Goal: Task Accomplishment & Management: Manage account settings

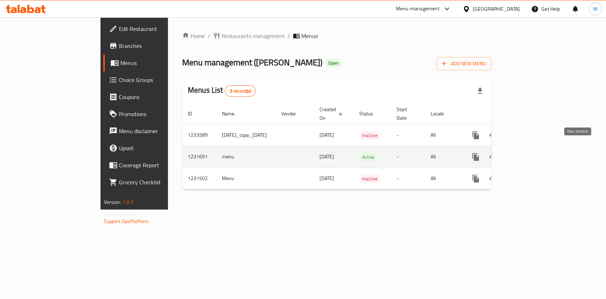
click at [531, 153] on icon "enhanced table" at bounding box center [527, 157] width 9 height 9
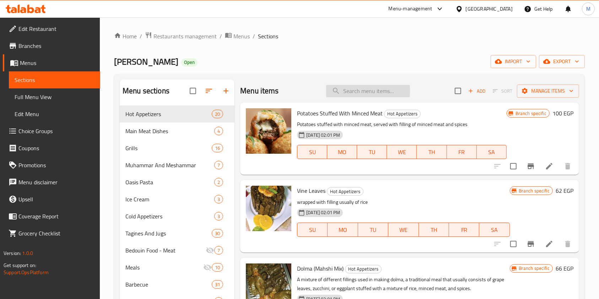
click at [383, 96] on input "search" at bounding box center [368, 91] width 84 height 12
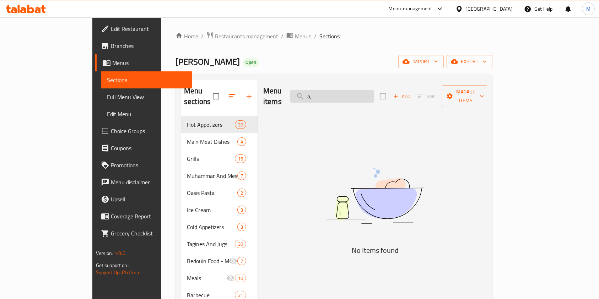
type input "a"
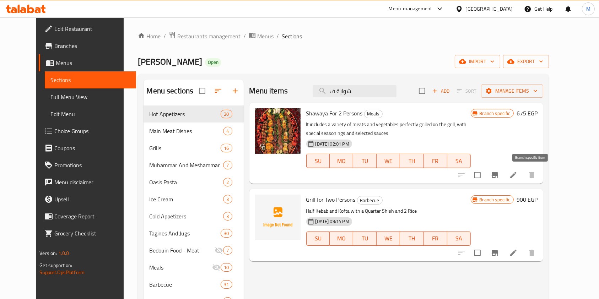
type input "شواية ف"
click at [503, 172] on button "Branch-specific-item" at bounding box center [494, 175] width 17 height 17
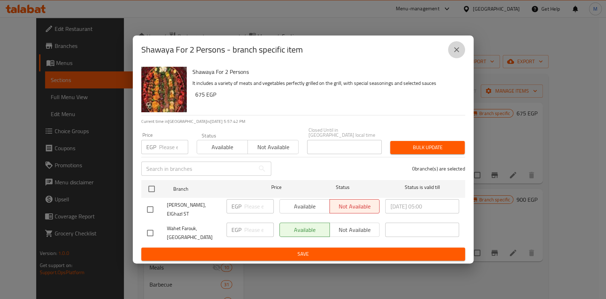
click at [459, 52] on icon "close" at bounding box center [456, 49] width 5 height 5
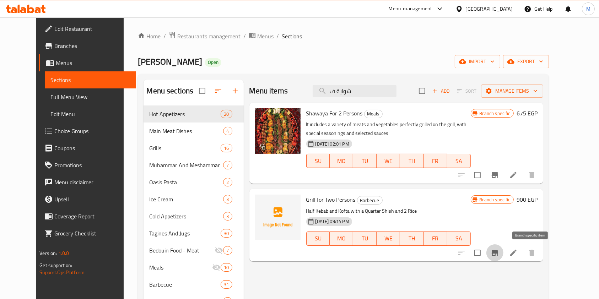
click at [499, 255] on icon "Branch-specific-item" at bounding box center [495, 253] width 9 height 9
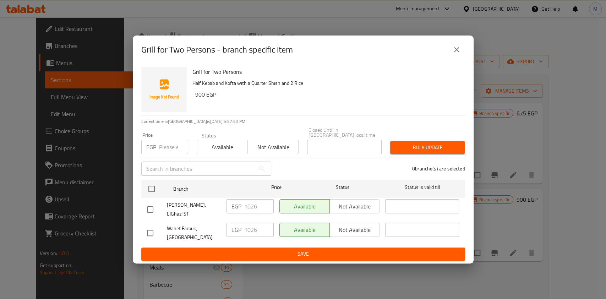
click at [463, 55] on button "close" at bounding box center [456, 49] width 17 height 17
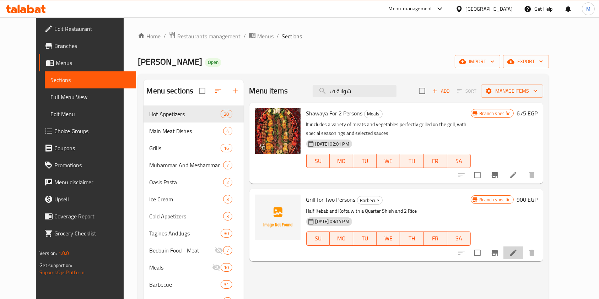
click at [523, 254] on li at bounding box center [513, 252] width 20 height 13
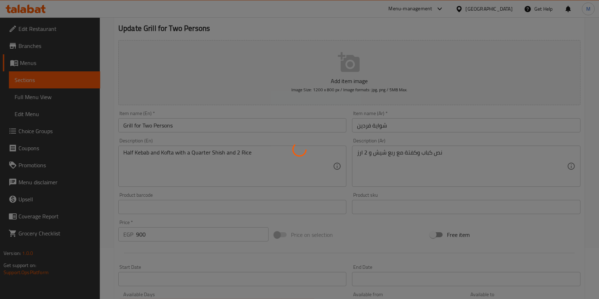
scroll to position [36, 0]
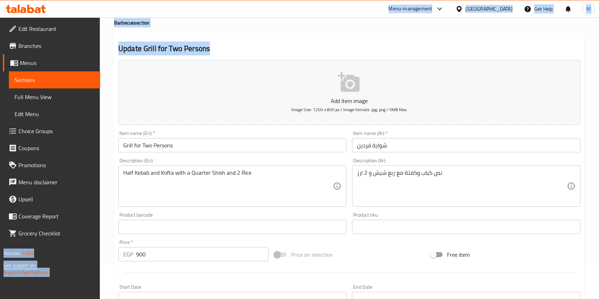
drag, startPoint x: 245, startPoint y: 14, endPoint x: 340, endPoint y: 58, distance: 104.4
click at [340, 58] on div "​ Menu-management Egypt Get Help M Edit Restaurant Branches Menus Sections Full…" at bounding box center [299, 123] width 599 height 282
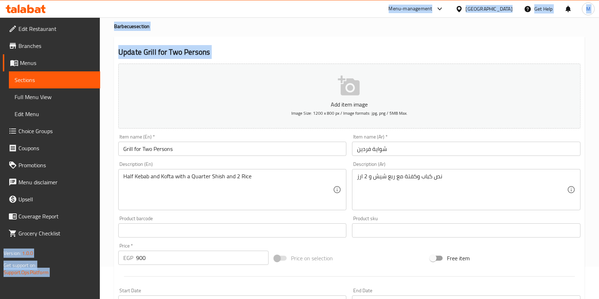
scroll to position [0, 0]
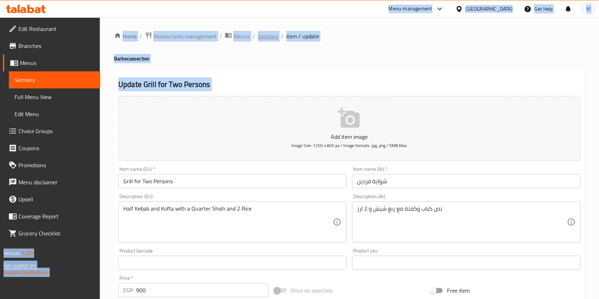
click at [271, 33] on span "Sections" at bounding box center [268, 36] width 20 height 9
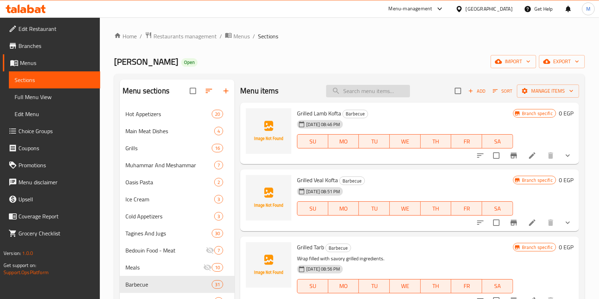
click at [374, 90] on input "search" at bounding box center [368, 91] width 84 height 12
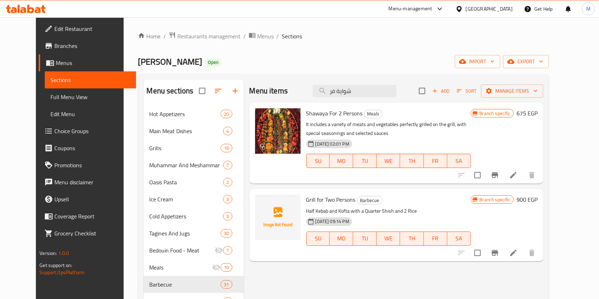
type input "شواية فر"
click at [498, 251] on icon "Branch-specific-item" at bounding box center [495, 253] width 6 height 6
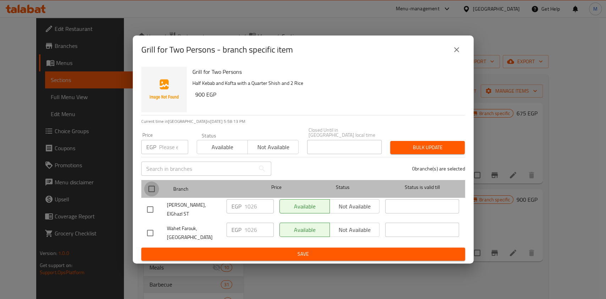
click at [151, 188] on input "checkbox" at bounding box center [151, 189] width 15 height 15
checkbox input "true"
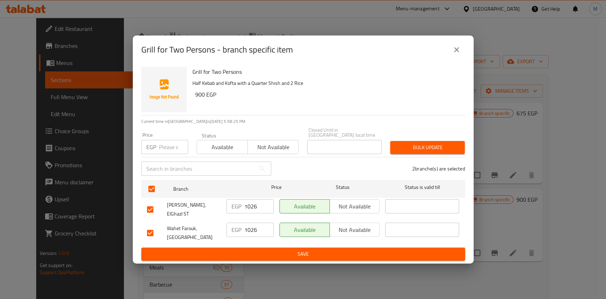
click at [153, 208] on input "checkbox" at bounding box center [150, 209] width 15 height 15
checkbox input "false"
click at [149, 226] on input "checkbox" at bounding box center [150, 233] width 15 height 15
checkbox input "false"
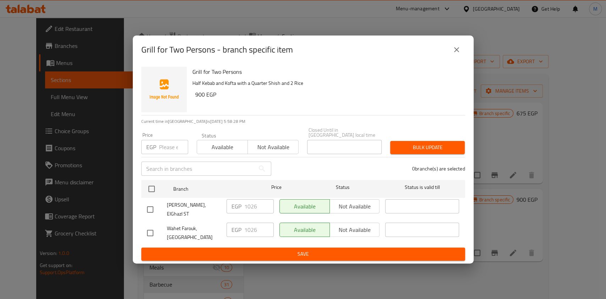
click at [152, 206] on input "checkbox" at bounding box center [150, 209] width 15 height 15
checkbox input "true"
click at [246, 210] on input "1026" at bounding box center [258, 206] width 29 height 14
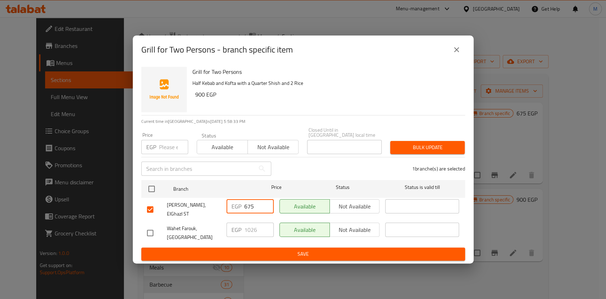
type input "675"
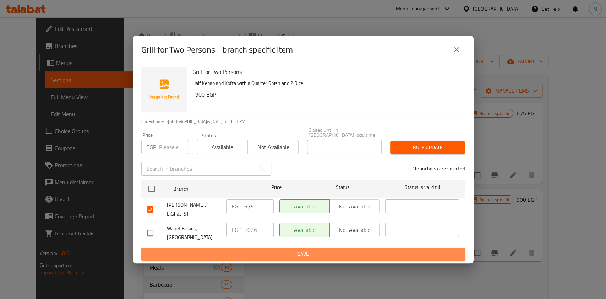
click at [253, 254] on button "Save" at bounding box center [303, 254] width 324 height 13
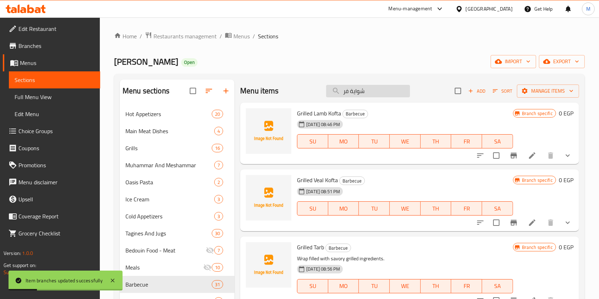
click at [364, 85] on input "شواية فر" at bounding box center [368, 91] width 84 height 12
type input "شواية فر"
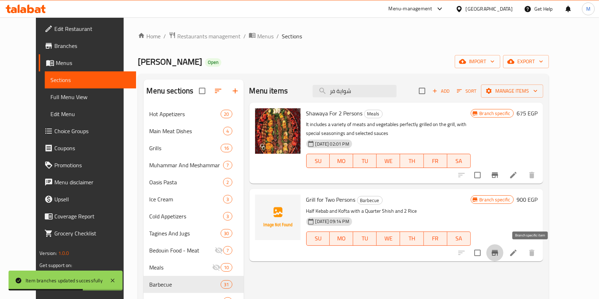
click at [503, 253] on button "Branch-specific-item" at bounding box center [494, 252] width 17 height 17
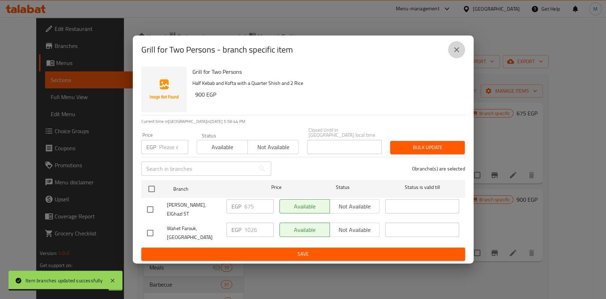
click at [455, 52] on icon "close" at bounding box center [456, 49] width 5 height 5
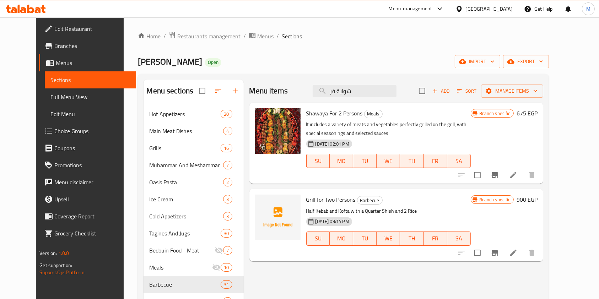
click at [36, 11] on icon at bounding box center [38, 10] width 6 height 6
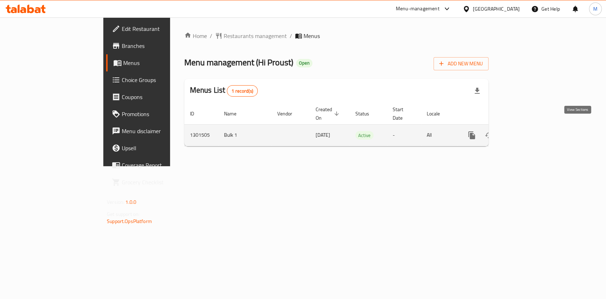
click at [532, 132] on link "enhanced table" at bounding box center [523, 135] width 17 height 17
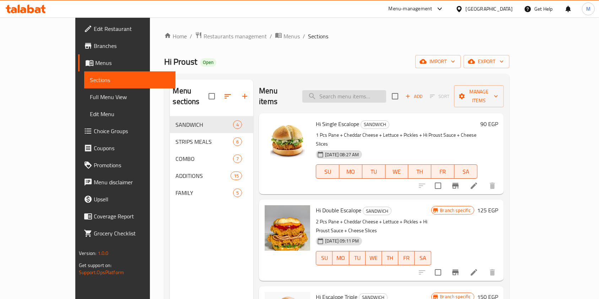
drag, startPoint x: 352, startPoint y: 84, endPoint x: 353, endPoint y: 89, distance: 5.1
click at [353, 89] on div "Menu items Add Sort Manage items" at bounding box center [381, 97] width 244 height 34
click at [353, 90] on input "search" at bounding box center [344, 96] width 84 height 12
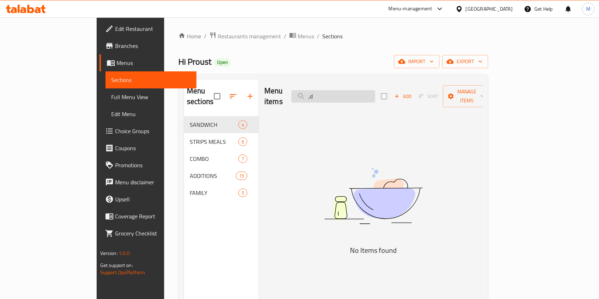
type input ","
type input "و"
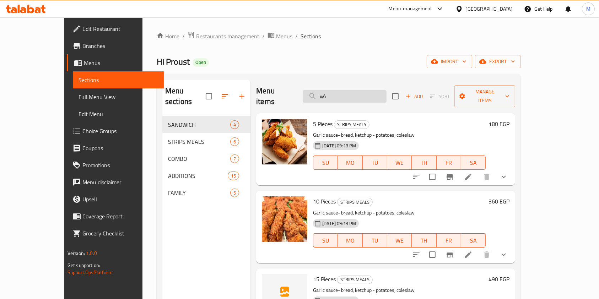
type input "w"
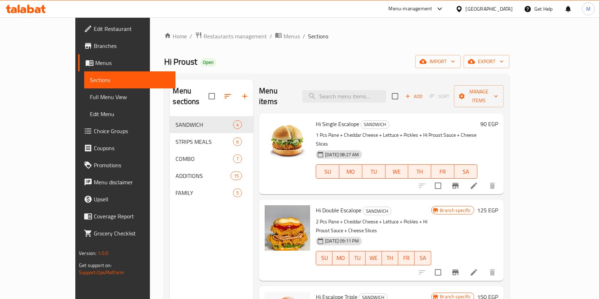
click at [503, 153] on div "Hi Single Escalope SANDWICH 1 Pcs Pane + Cheddar Cheese + Lettuce + Pickles + H…" at bounding box center [381, 153] width 244 height 81
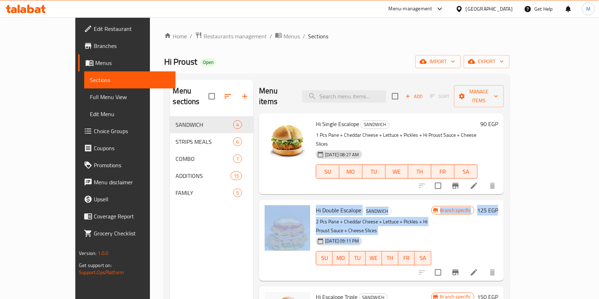
drag, startPoint x: 571, startPoint y: 154, endPoint x: 576, endPoint y: 194, distance: 40.1
click at [503, 194] on div "Menu items Add Sort Manage items Hi Single Escalope SANDWICH 1 Pcs Pane + Chedd…" at bounding box center [378, 229] width 250 height 299
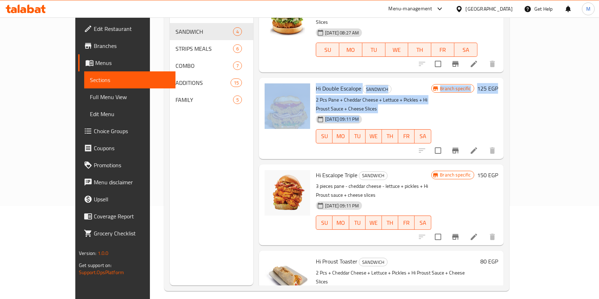
scroll to position [99, 0]
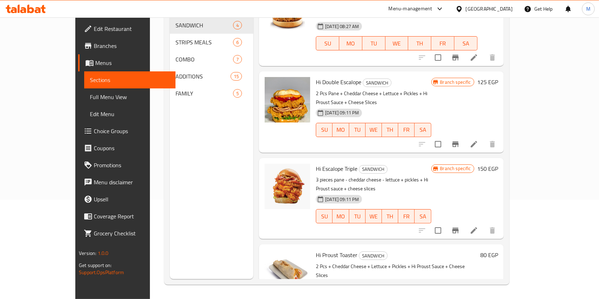
click at [231, 132] on div "Menu sections SANDWICH 4 STRIPS MEALS 6 COMBO 7 ADDITIONS 15 FAMILY 5" at bounding box center [211, 129] width 83 height 299
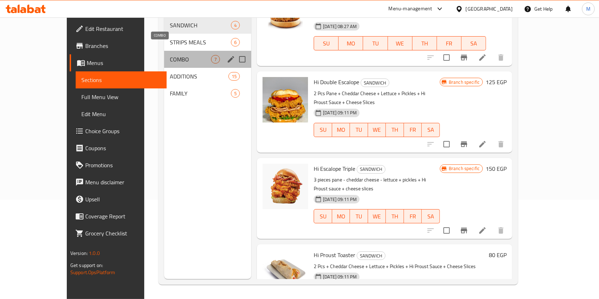
click at [170, 55] on span "COMBO" at bounding box center [190, 59] width 41 height 9
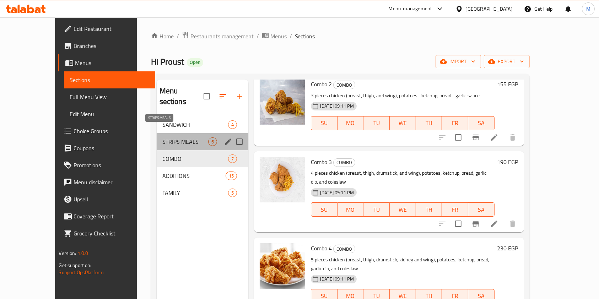
click at [172, 137] on span "STRIPS MEALS" at bounding box center [185, 141] width 46 height 9
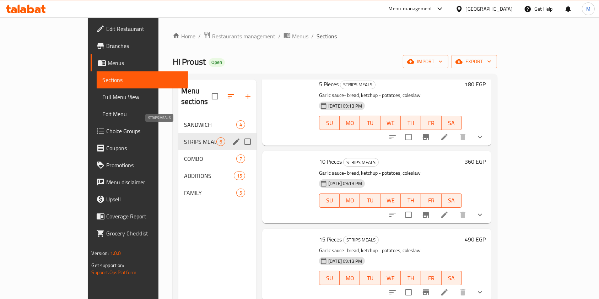
scroll to position [184, 0]
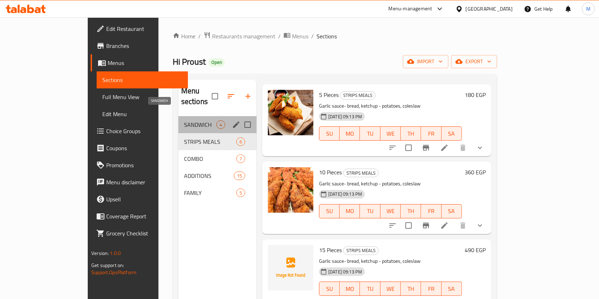
click at [184, 120] on span "SANDWICH" at bounding box center [200, 124] width 32 height 9
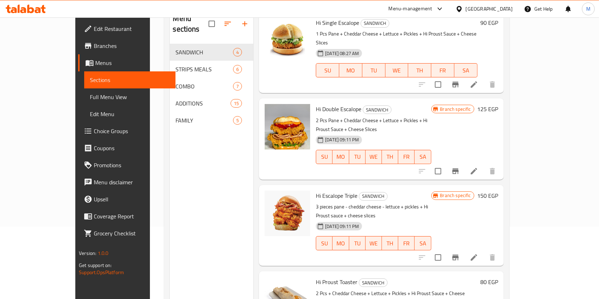
scroll to position [99, 0]
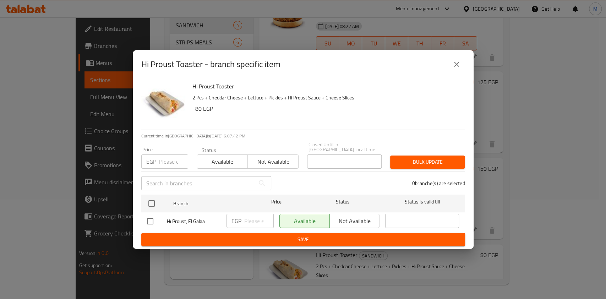
click at [151, 220] on input "checkbox" at bounding box center [150, 221] width 15 height 15
checkbox input "true"
click at [255, 215] on input "number" at bounding box center [258, 221] width 29 height 14
type input "90"
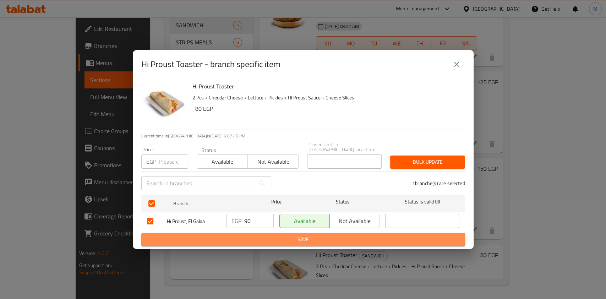
click at [264, 237] on span "Save" at bounding box center [303, 239] width 313 height 9
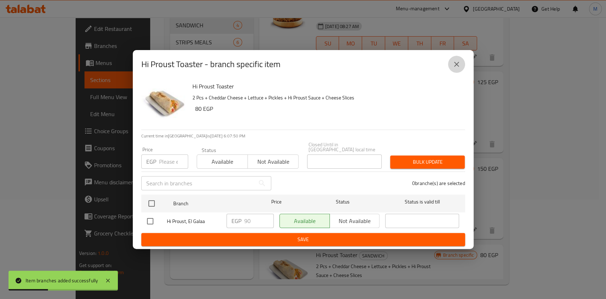
click at [462, 61] on button "close" at bounding box center [456, 64] width 17 height 17
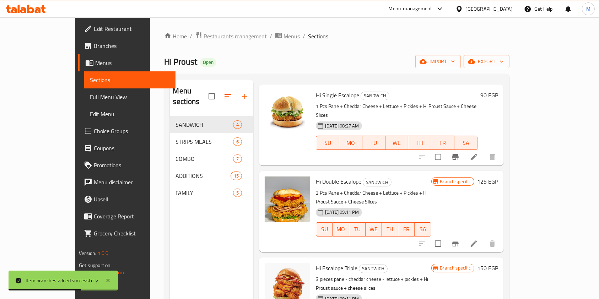
scroll to position [0, 0]
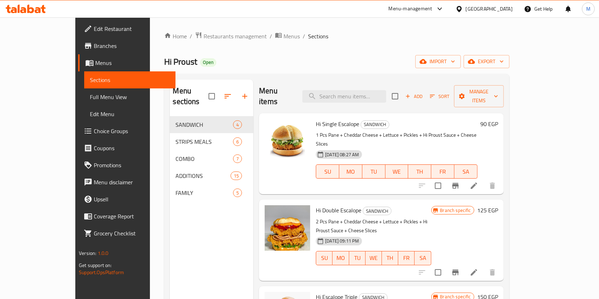
click at [36, 16] on div "Menu-management [GEOGRAPHIC_DATA] Get Help M" at bounding box center [299, 8] width 599 height 17
click at [34, 12] on icon at bounding box center [26, 9] width 40 height 9
